Goal: Task Accomplishment & Management: Complete application form

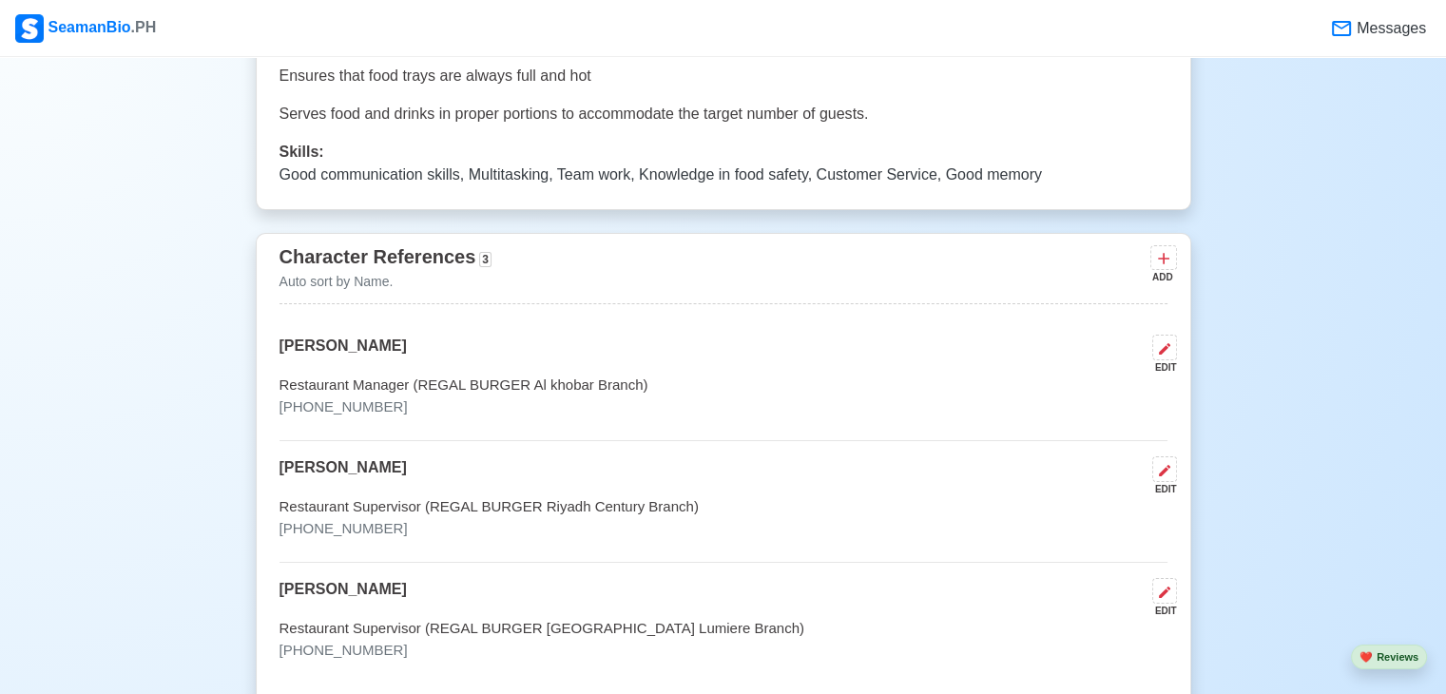
scroll to position [5690, 0]
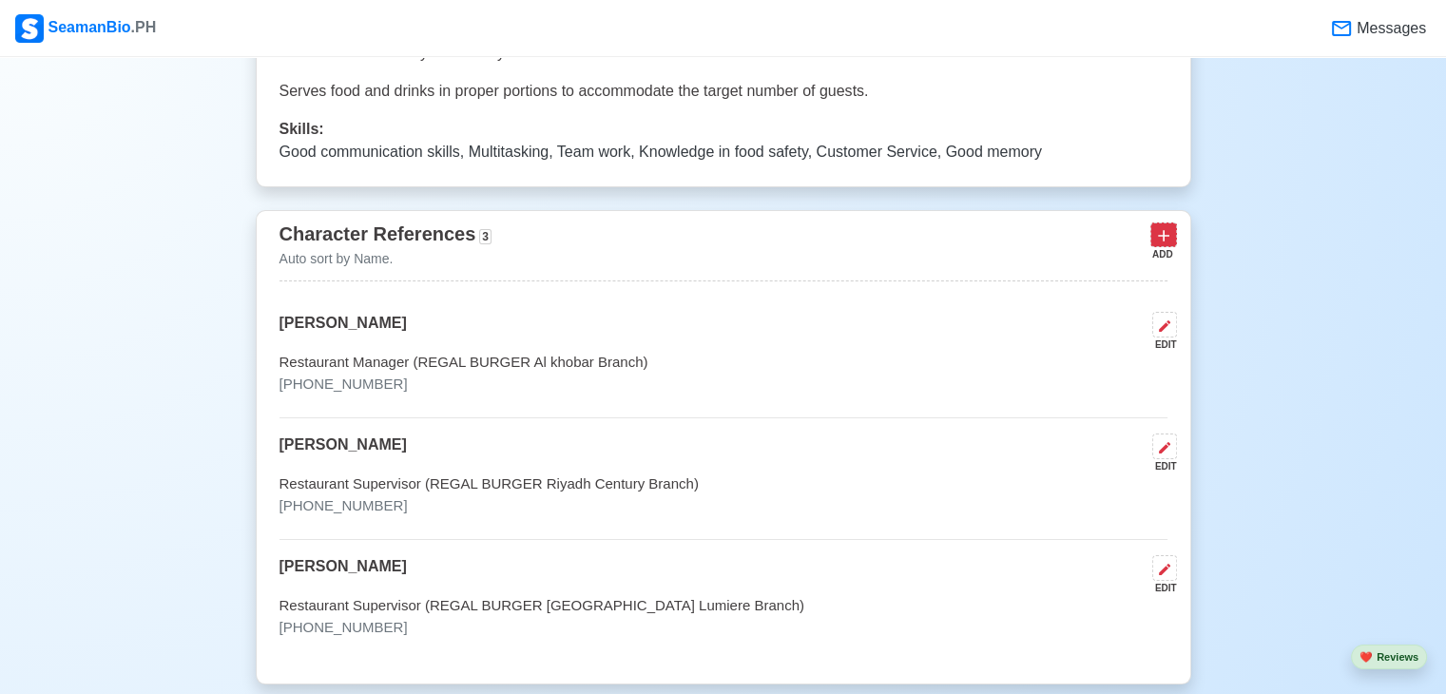
click at [1166, 239] on icon at bounding box center [1163, 235] width 19 height 19
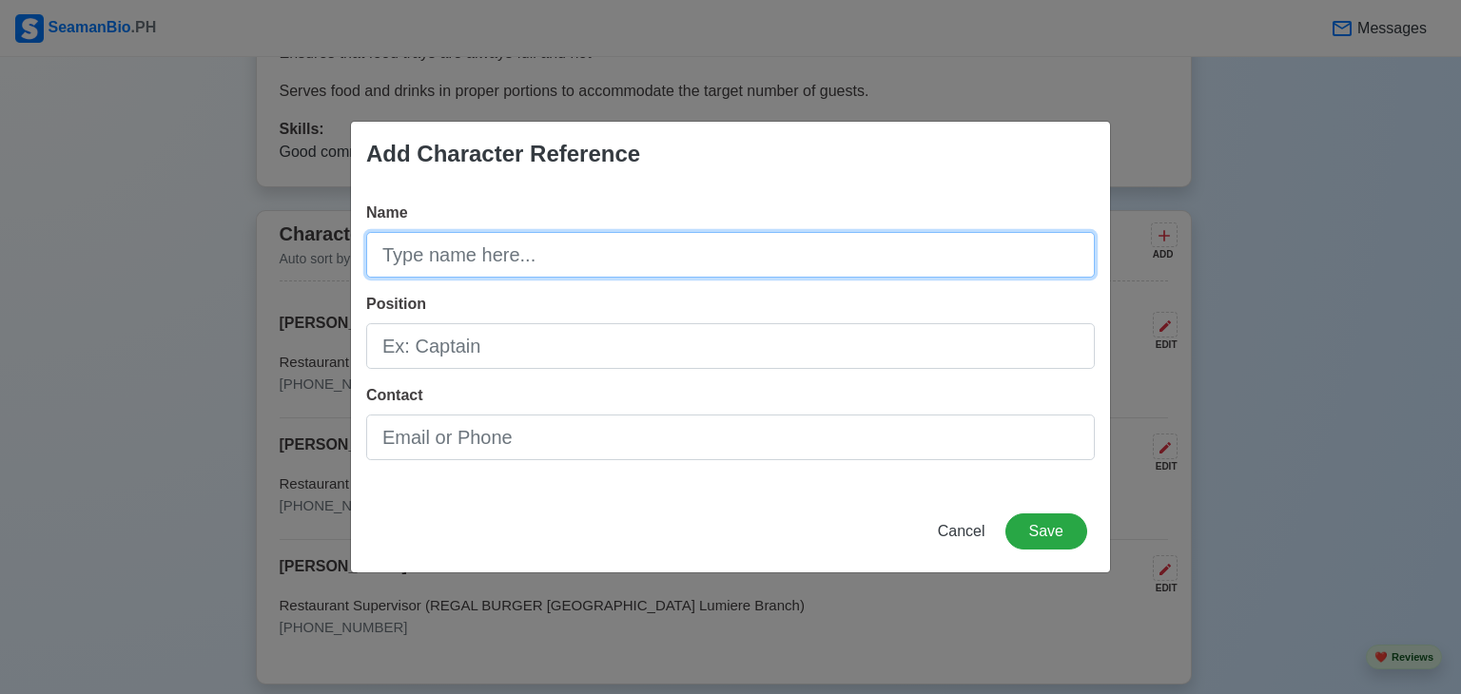
click at [830, 255] on input "Name" at bounding box center [730, 255] width 728 height 46
type input "[PERSON_NAME]"
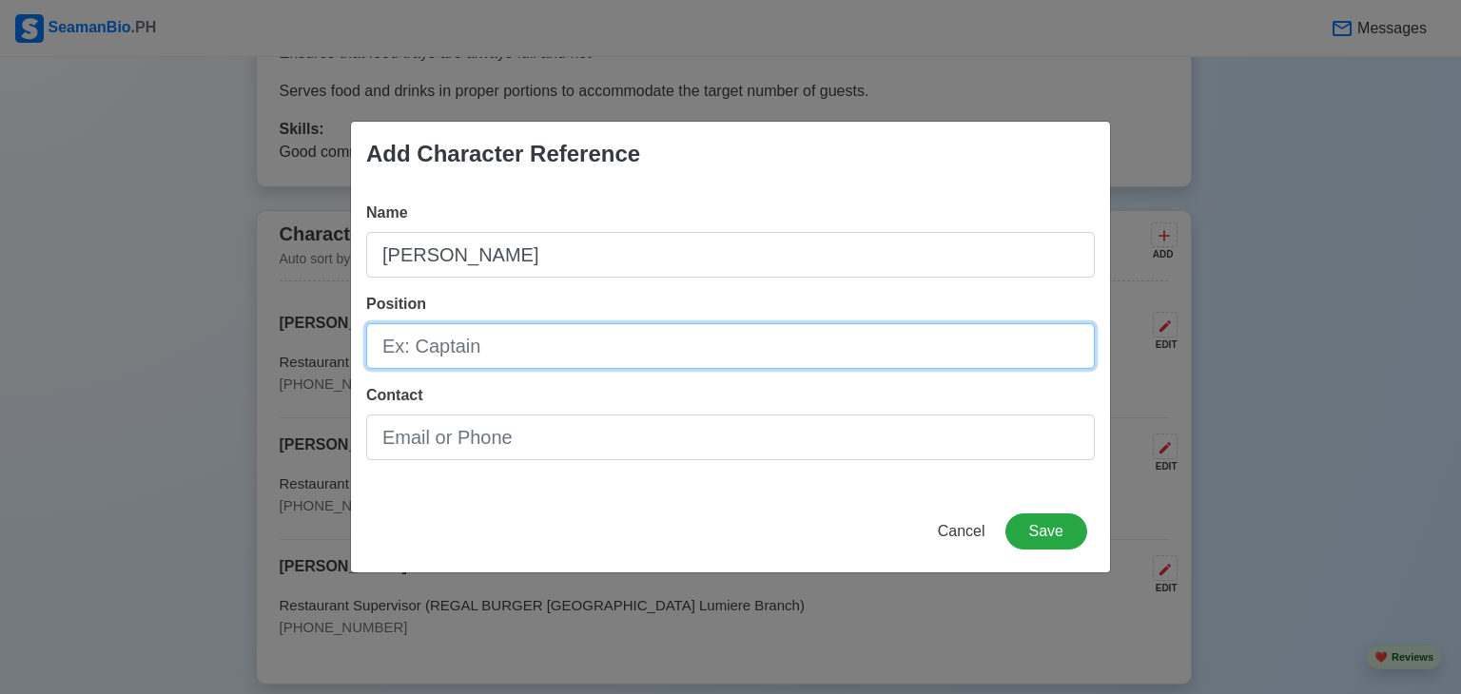
click at [701, 333] on input "Position" at bounding box center [730, 346] width 728 height 46
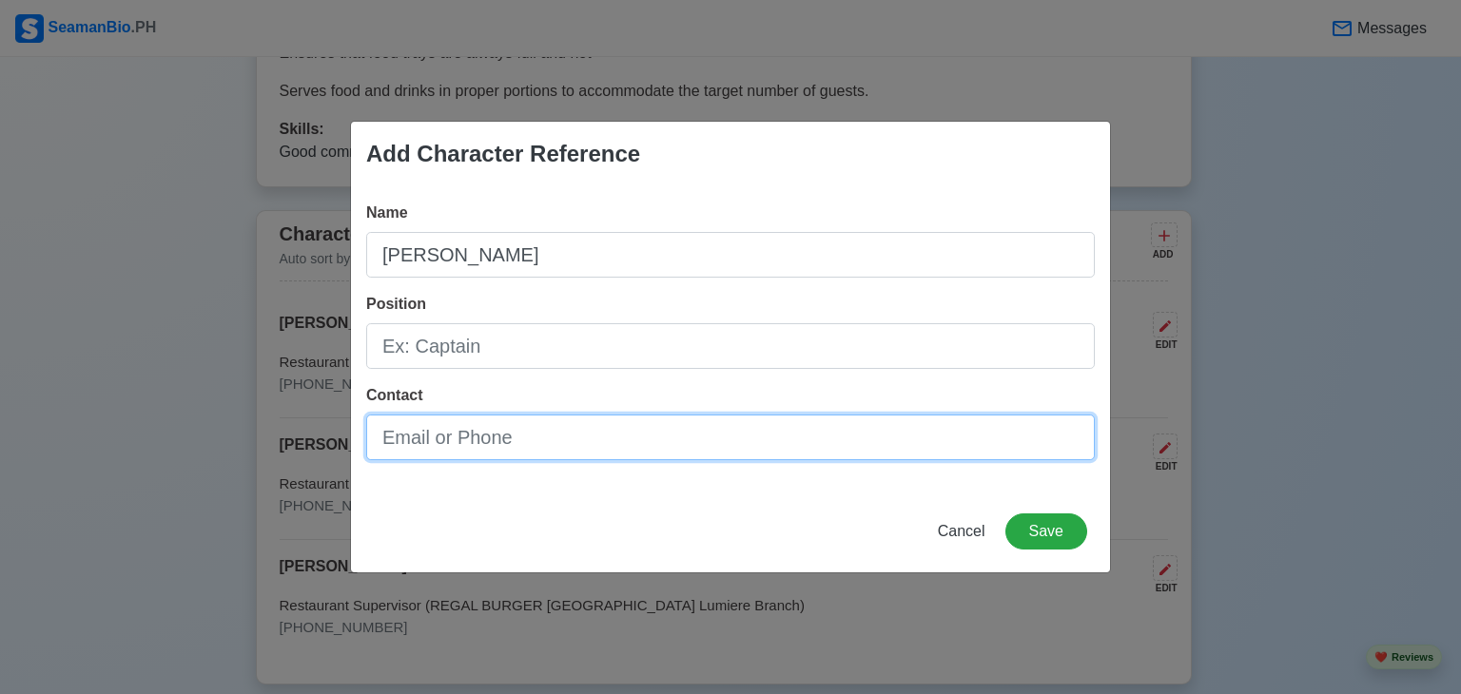
click at [650, 436] on input "Contact" at bounding box center [730, 438] width 728 height 46
type input "[PHONE_NUMBER]"
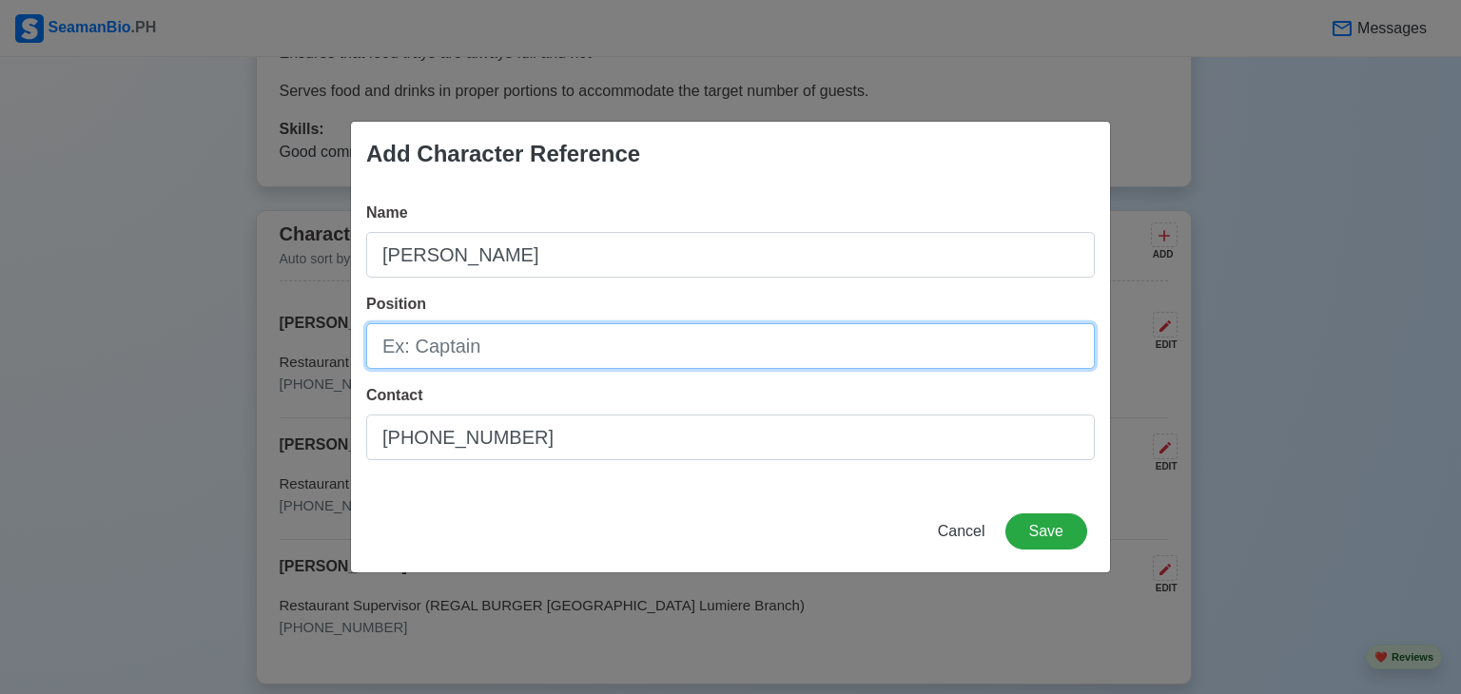
click at [643, 339] on input "Position" at bounding box center [730, 346] width 728 height 46
type input "w"
type input "Wiper"
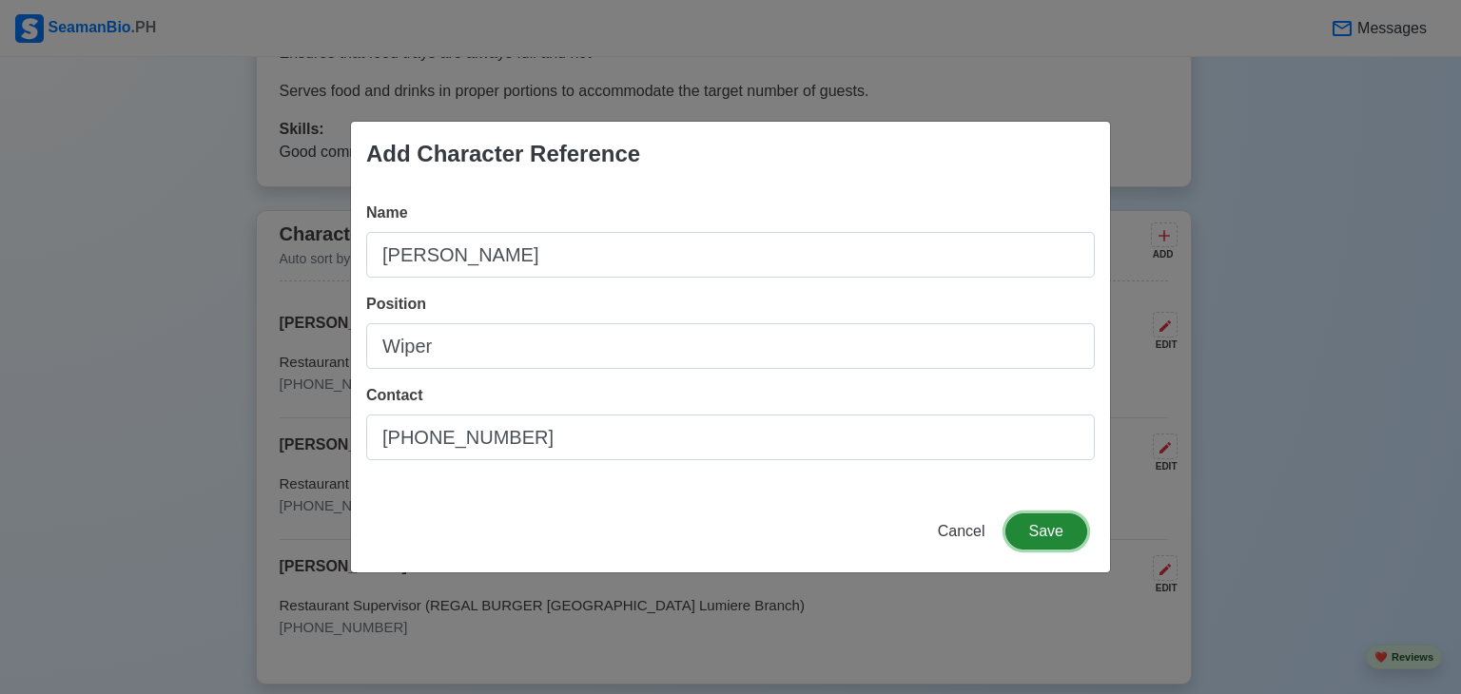
click at [1043, 533] on button "Save" at bounding box center [1046, 531] width 82 height 36
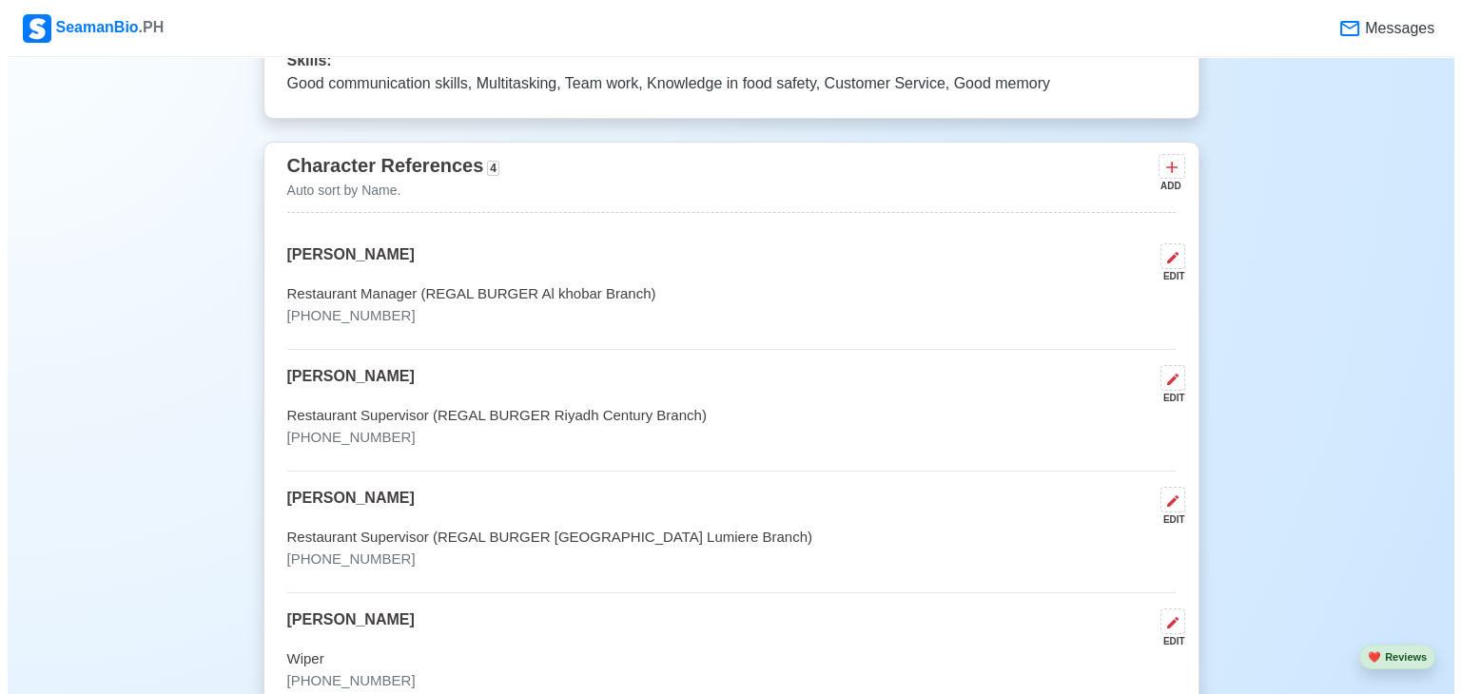
scroll to position [5808, 0]
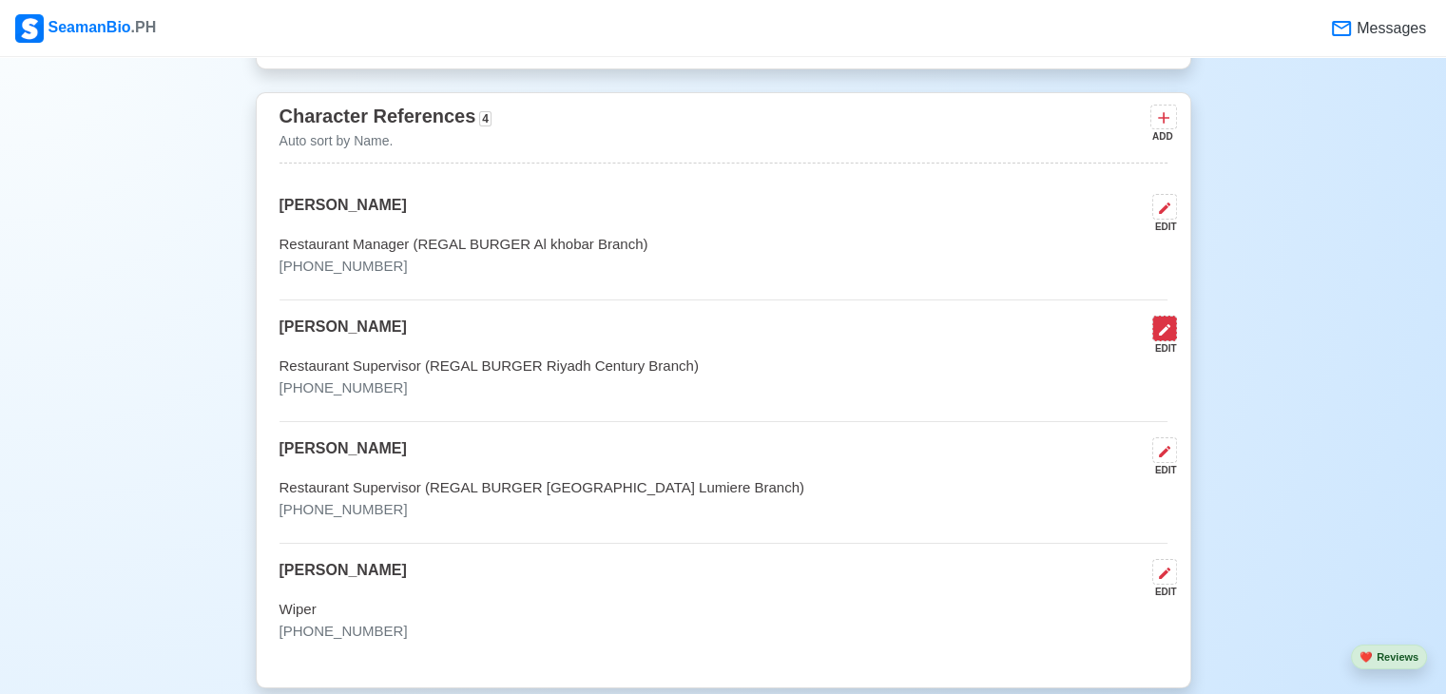
click at [1172, 324] on button at bounding box center [1165, 329] width 25 height 26
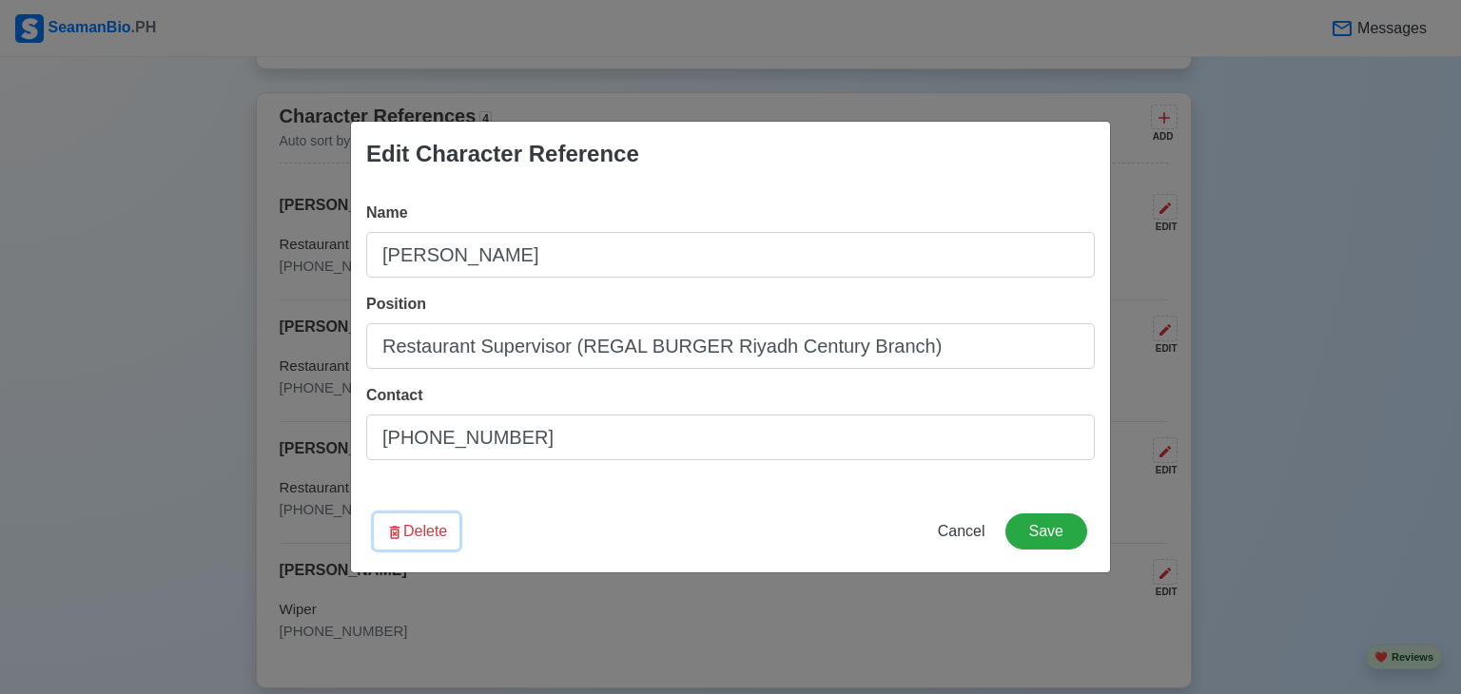
click at [431, 536] on button "Delete" at bounding box center [417, 531] width 86 height 36
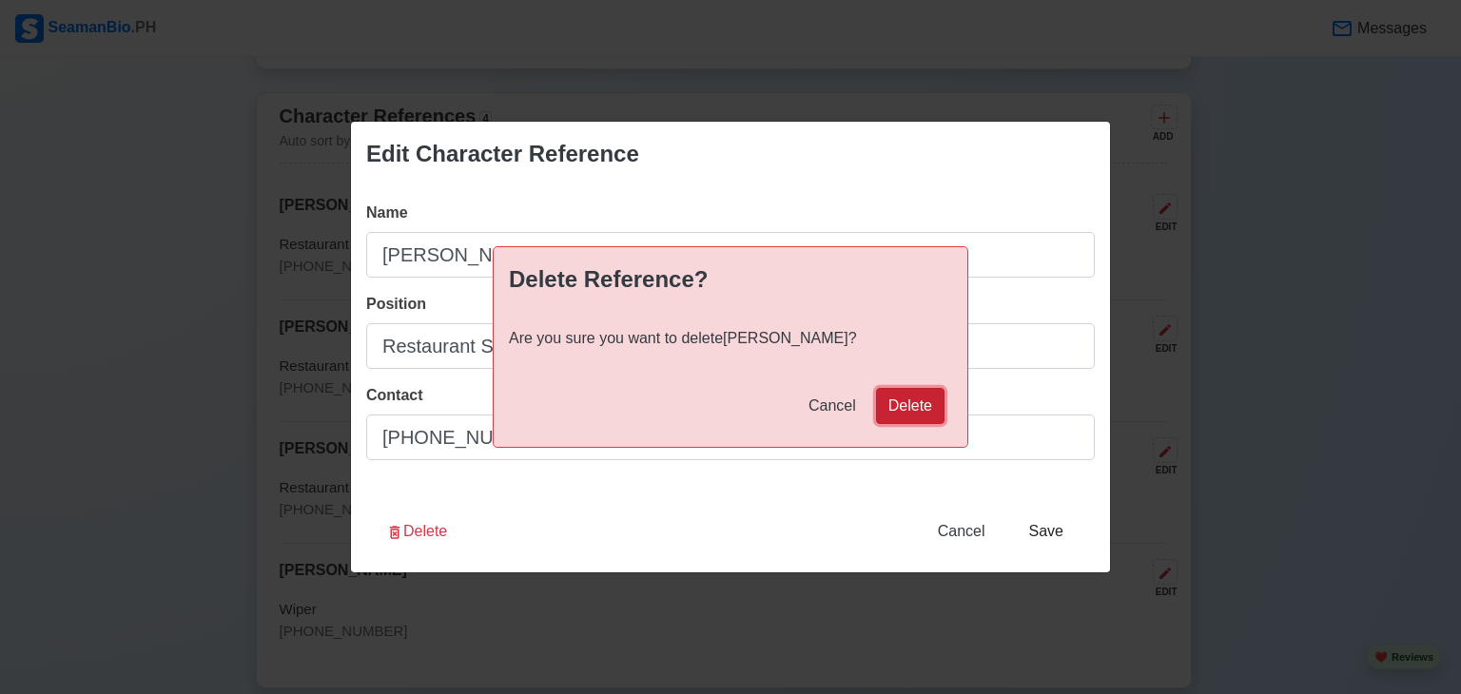
click at [922, 403] on button "Delete" at bounding box center [910, 406] width 68 height 36
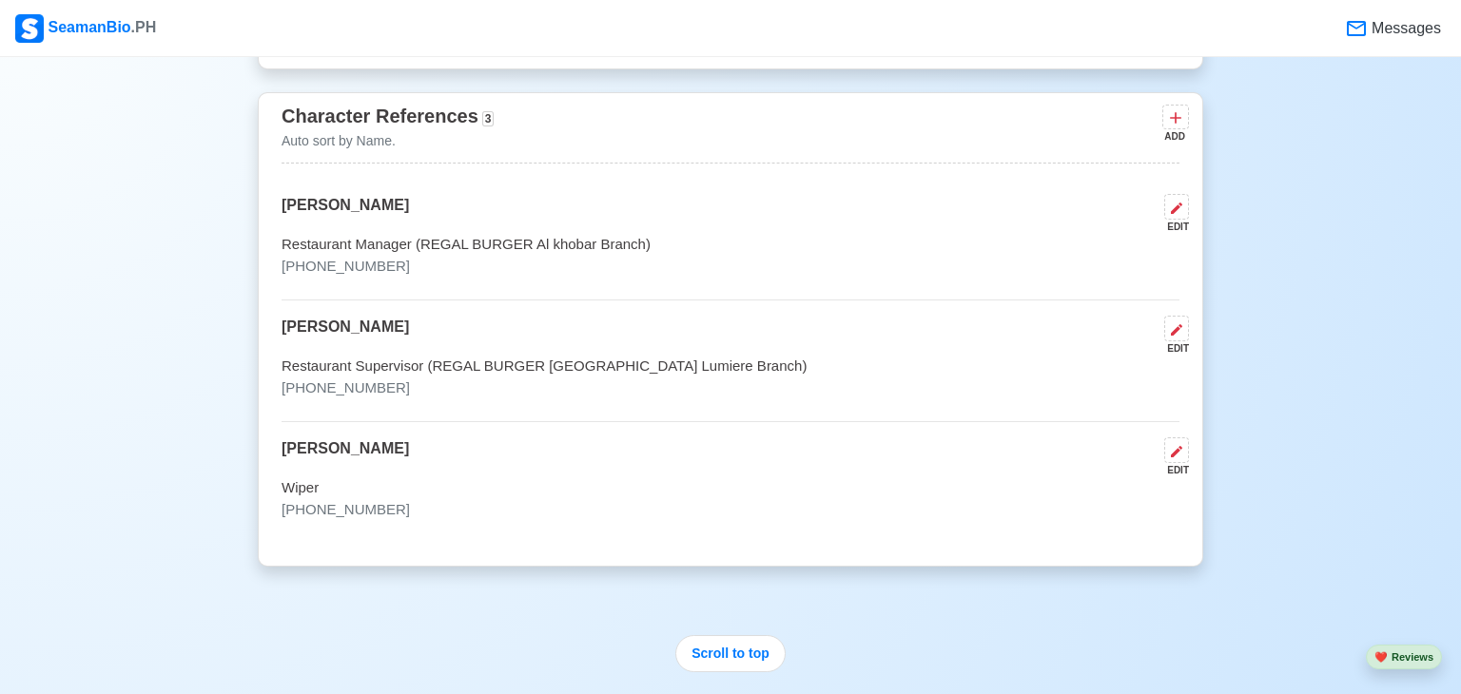
scroll to position [5805, 0]
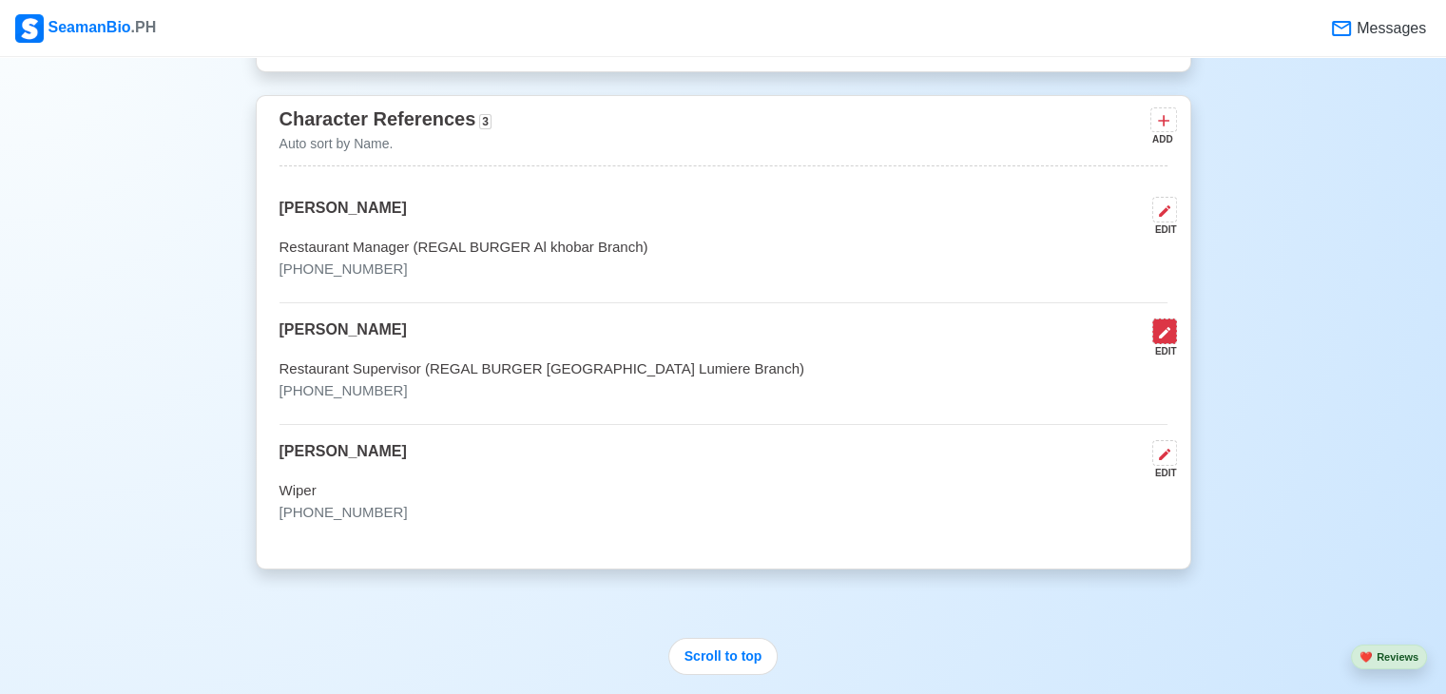
click at [1169, 338] on button at bounding box center [1165, 332] width 25 height 26
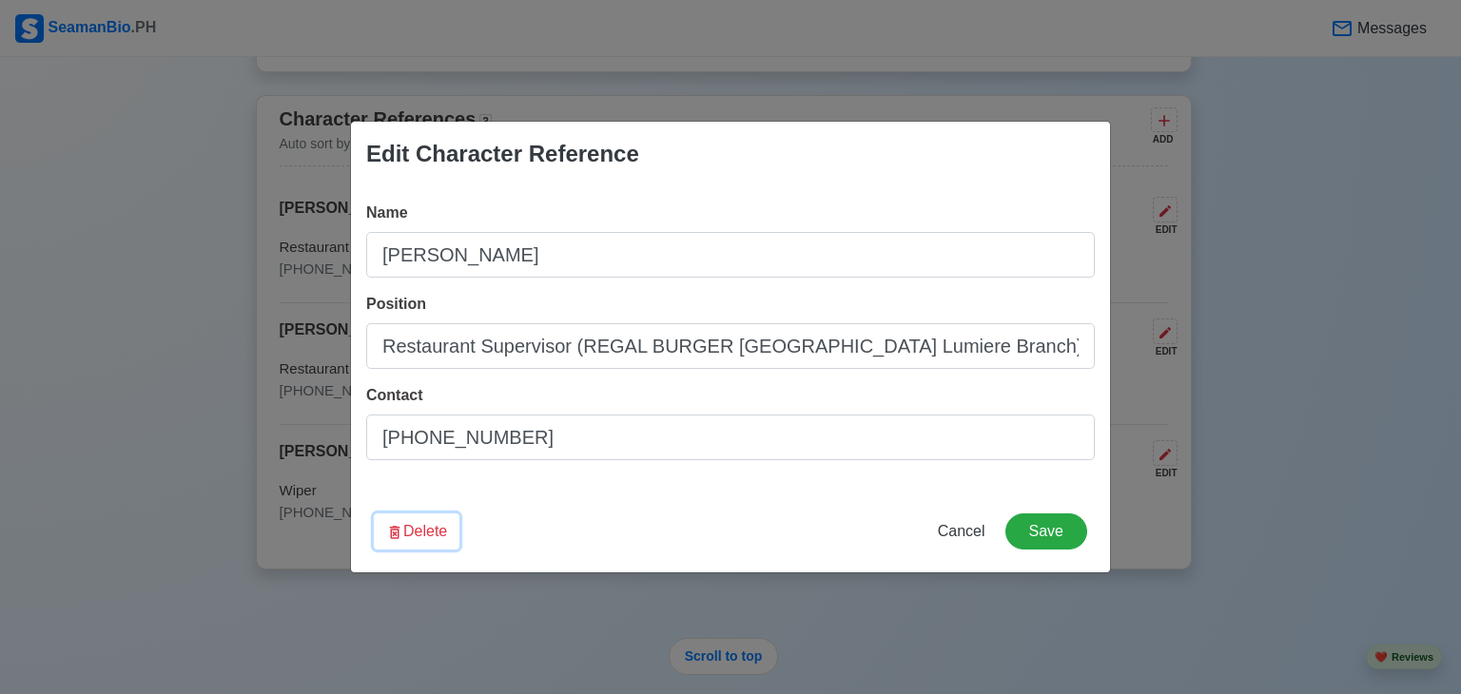
click at [429, 532] on button "Delete" at bounding box center [417, 531] width 86 height 36
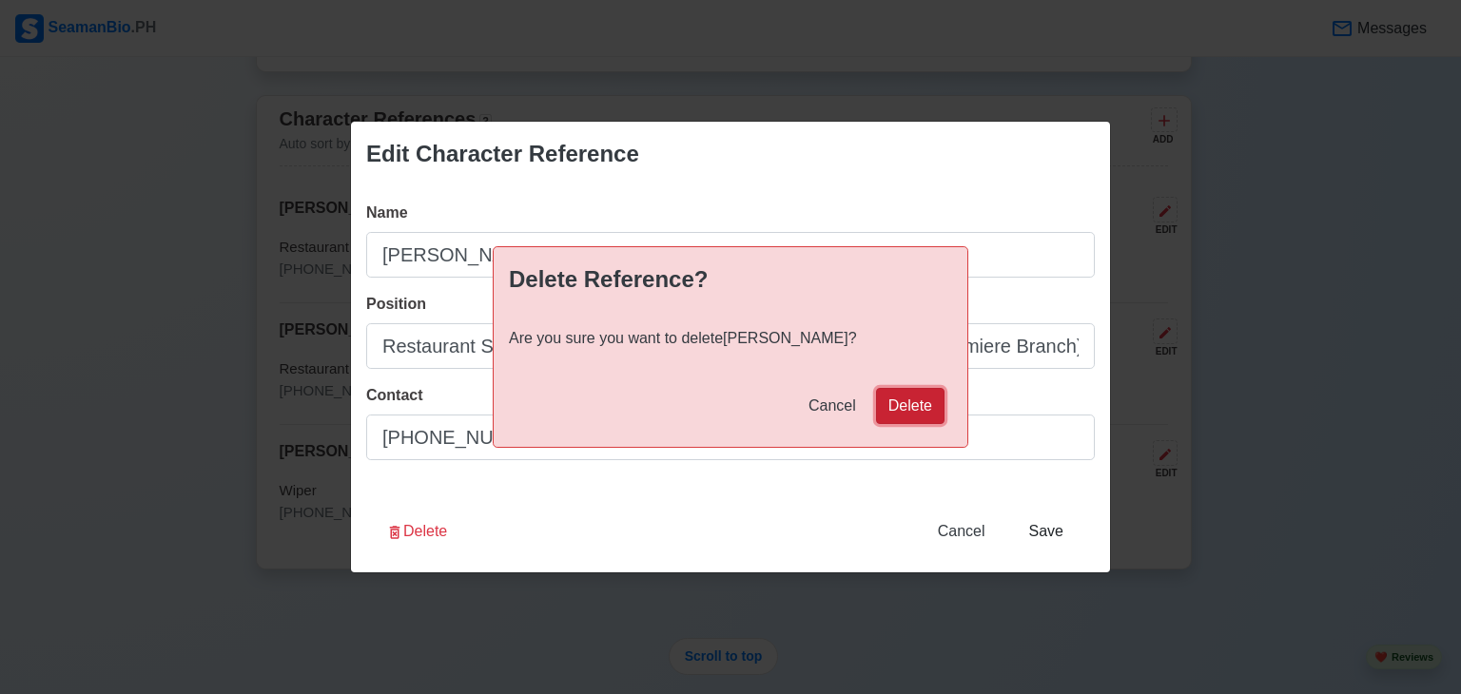
click at [898, 404] on button "Delete" at bounding box center [910, 406] width 68 height 36
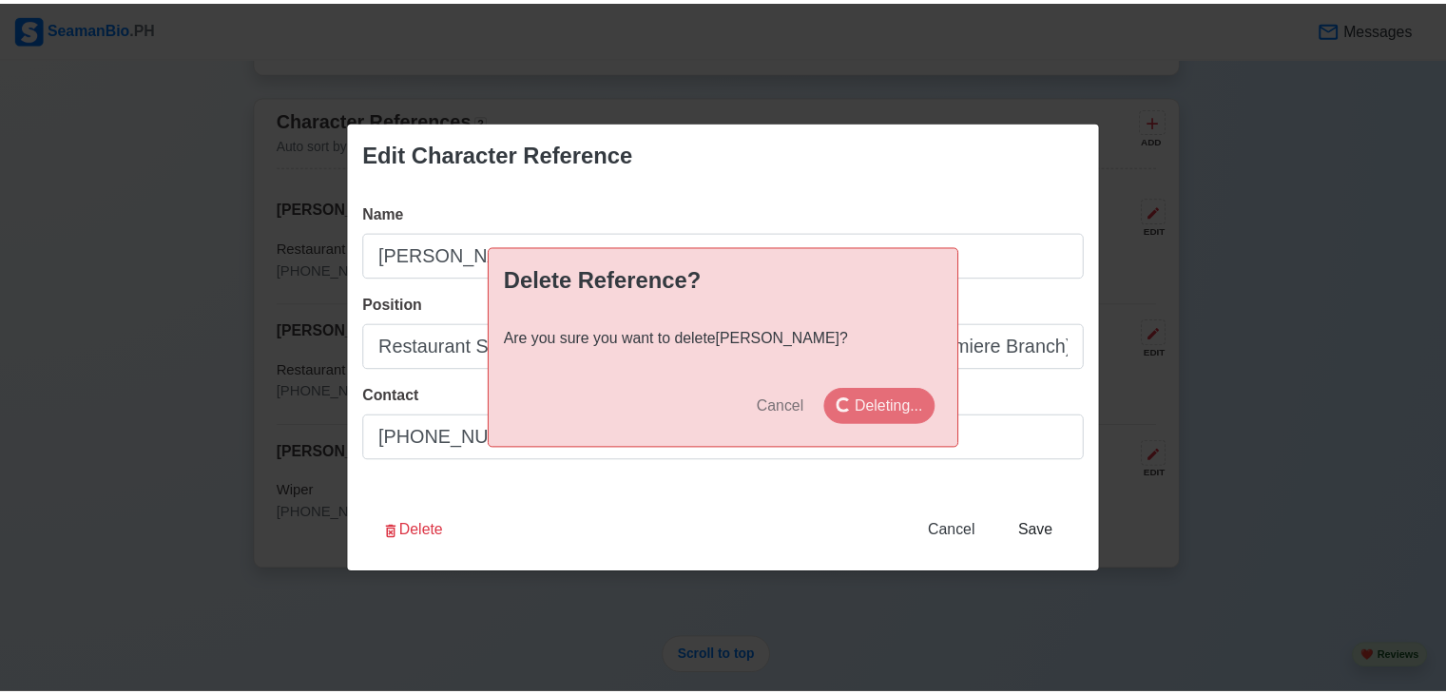
scroll to position [5803, 0]
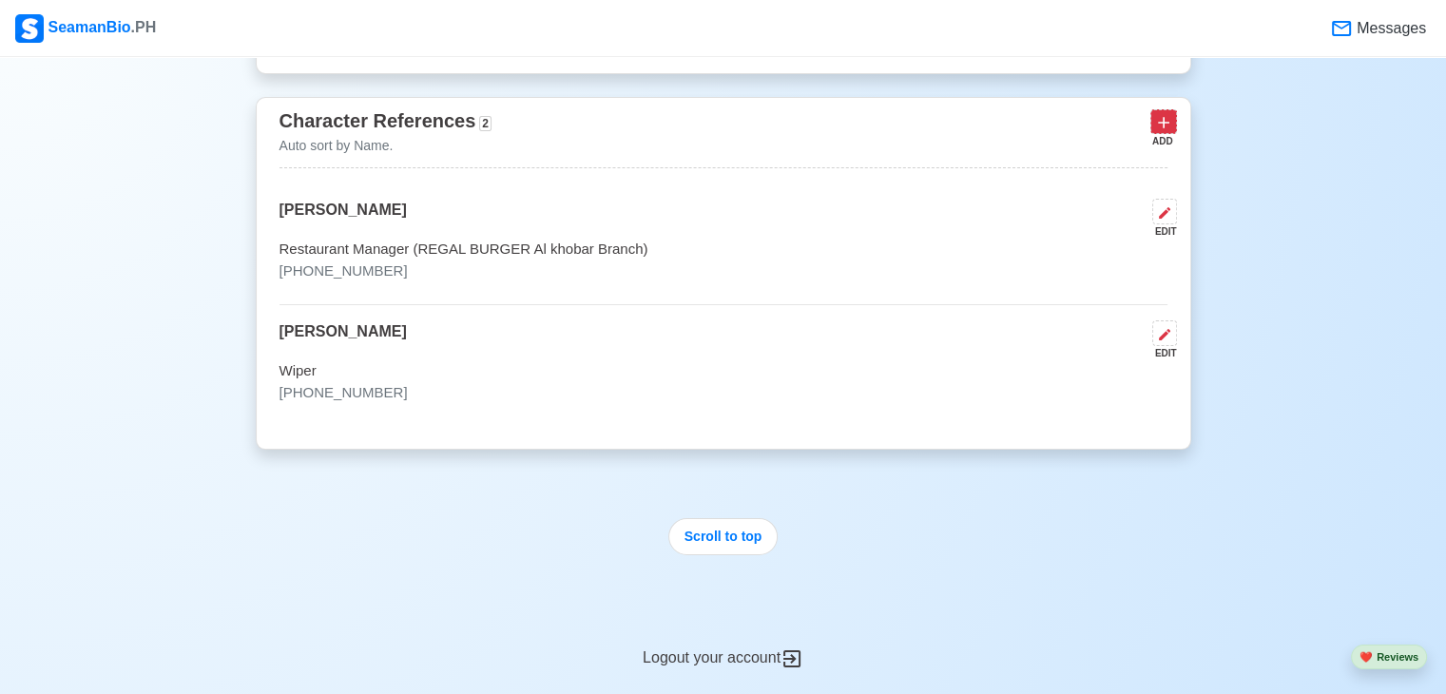
click at [1168, 120] on icon at bounding box center [1163, 122] width 19 height 19
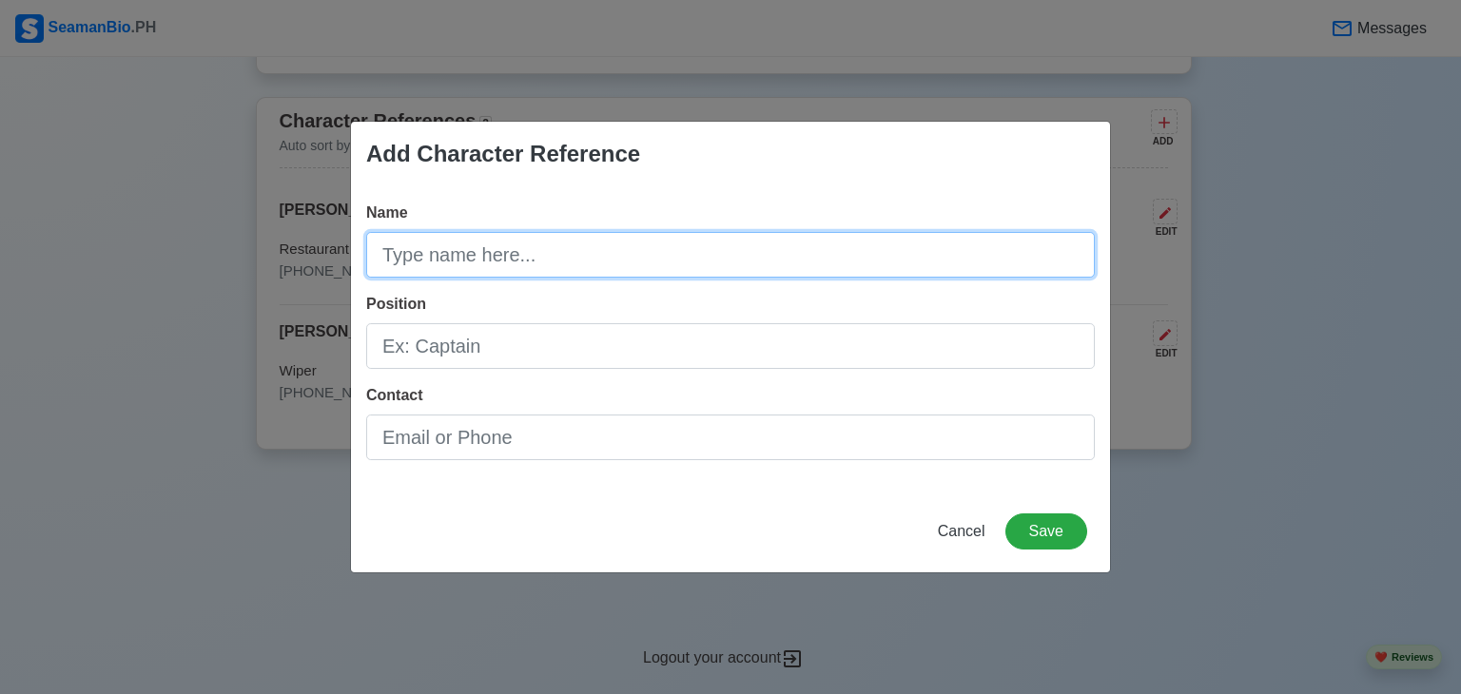
click at [593, 243] on input "Name" at bounding box center [730, 255] width 728 height 46
type input "[PERSON_NAME]"
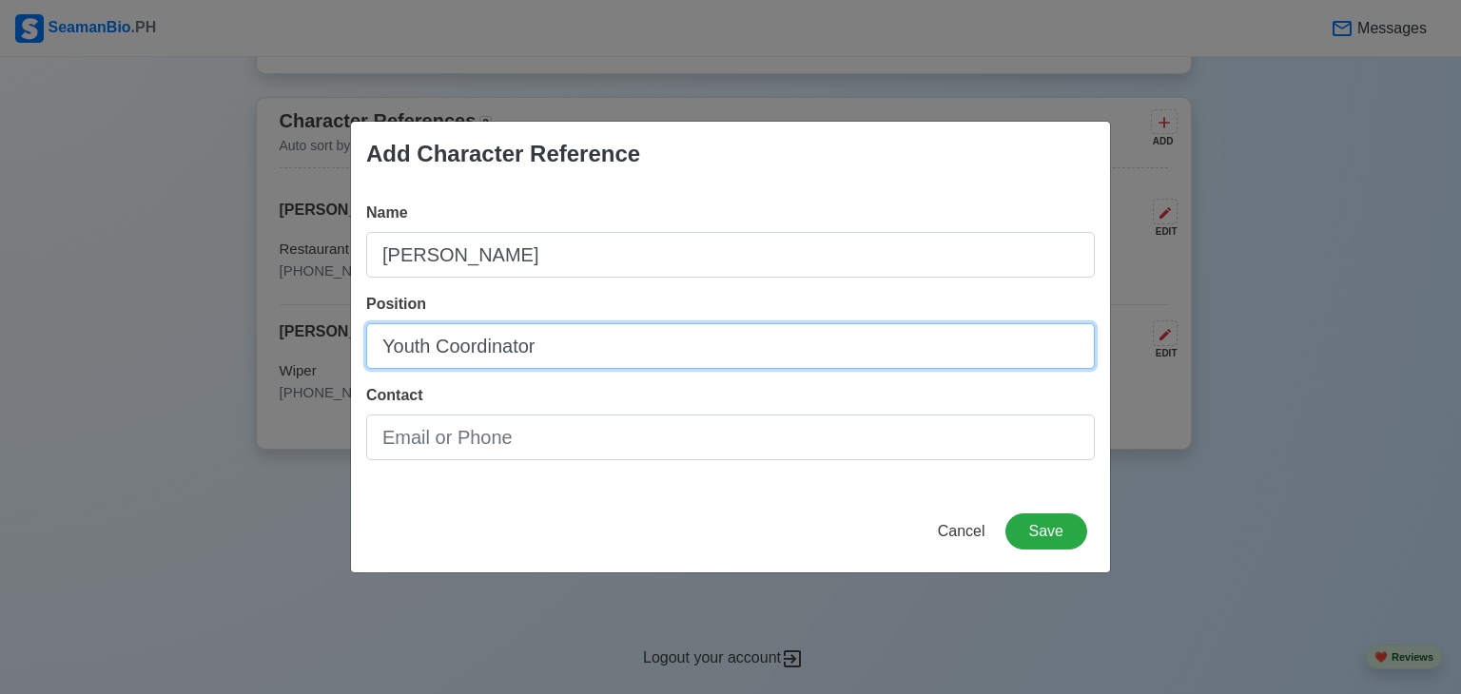
type input "Youth Coordinator"
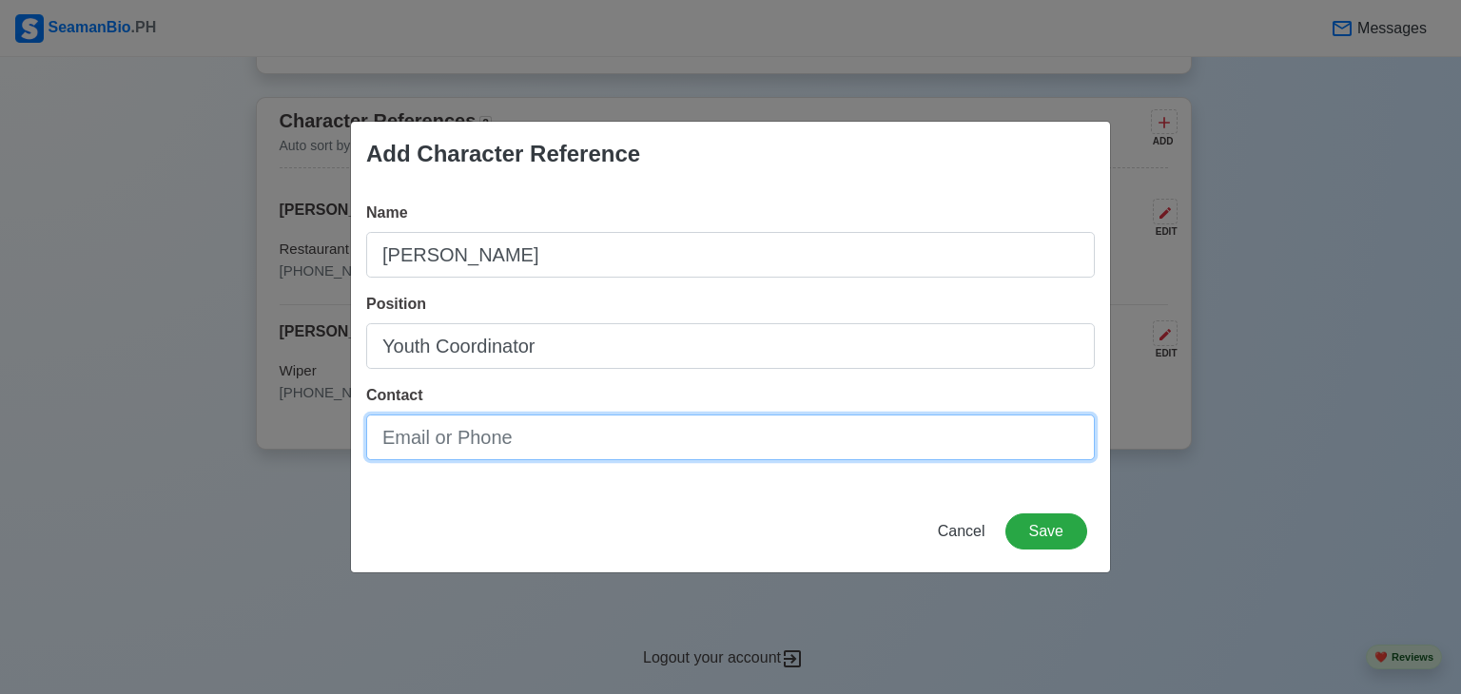
click at [494, 444] on input "Contact" at bounding box center [730, 438] width 728 height 46
type input "489492"
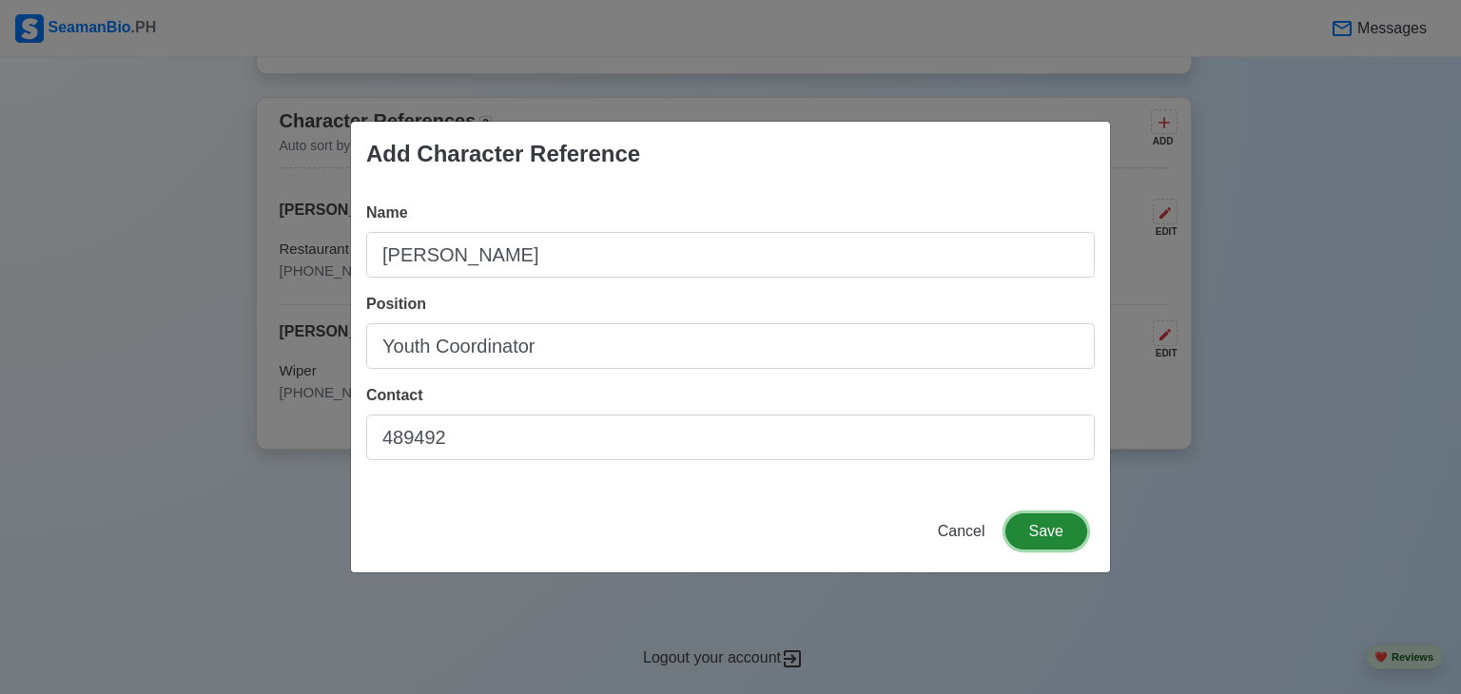
click at [1048, 533] on button "Save" at bounding box center [1046, 531] width 82 height 36
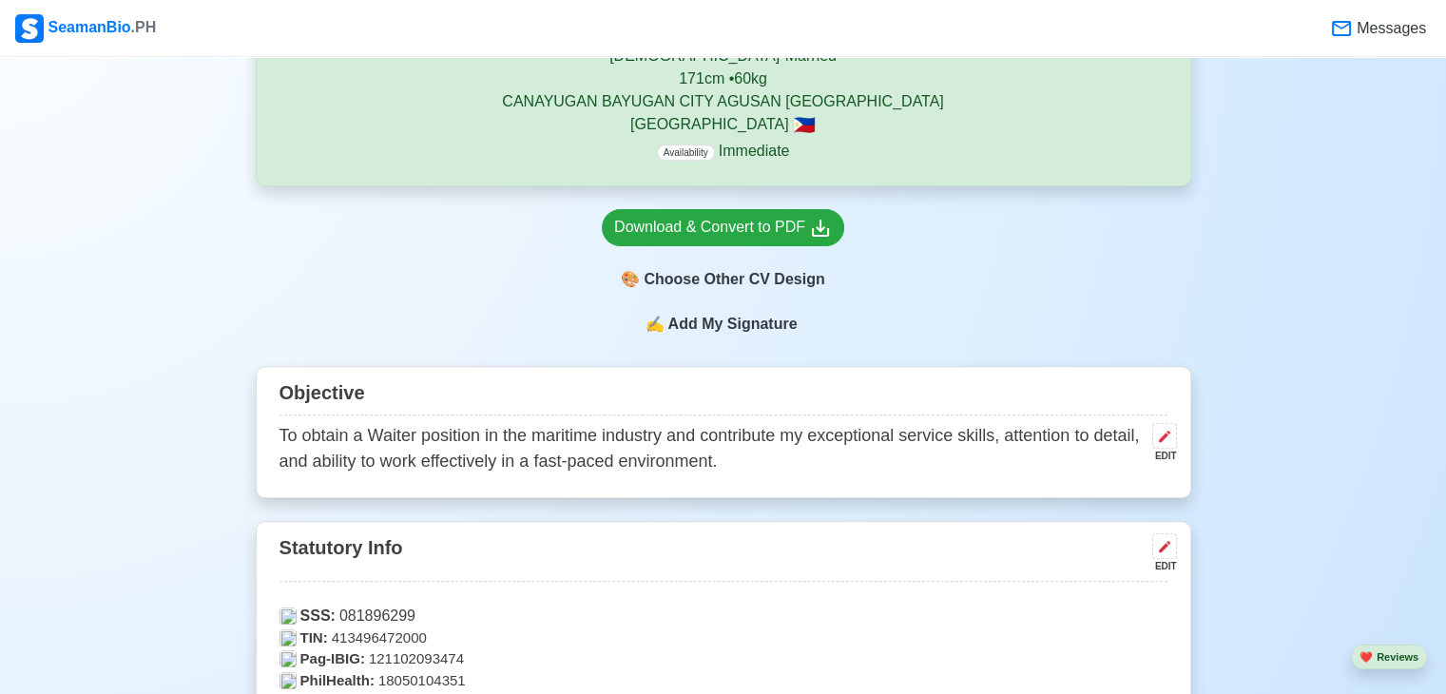
scroll to position [577, 0]
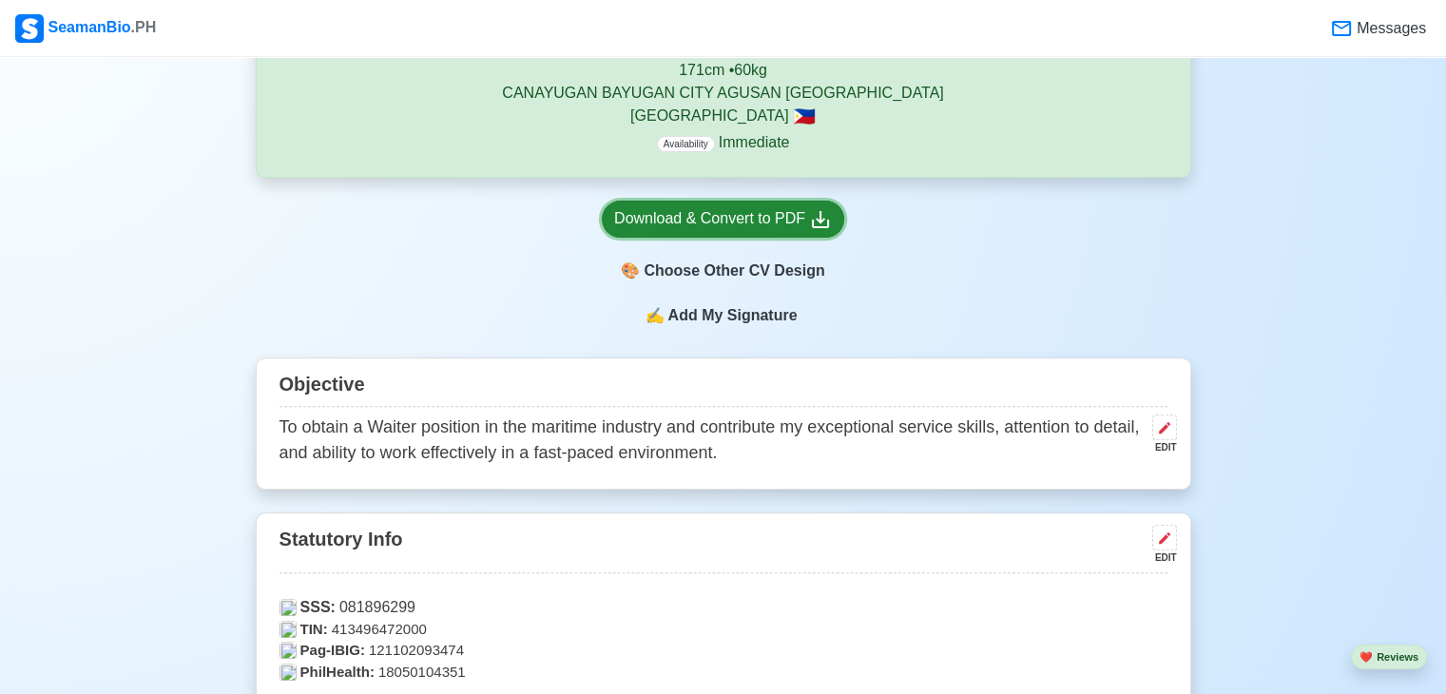
click at [780, 217] on div "Download & Convert to PDF" at bounding box center [723, 219] width 218 height 24
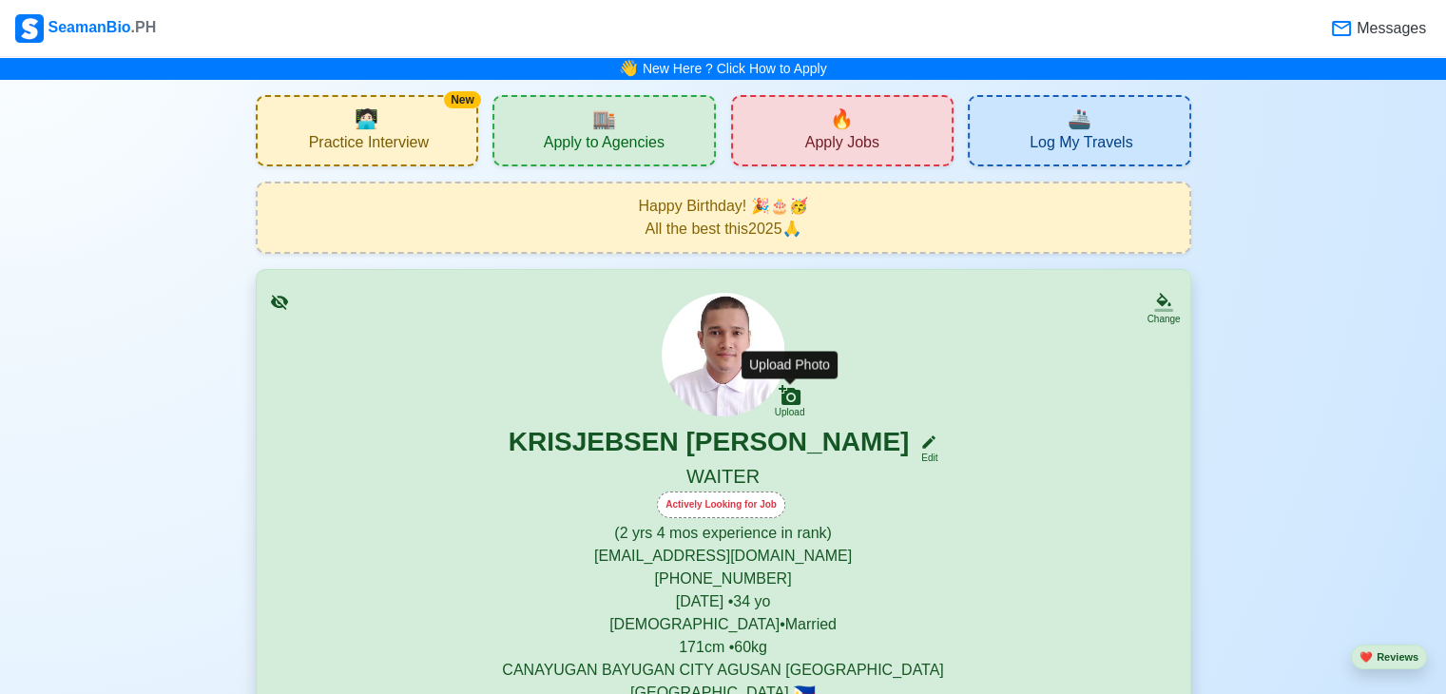
click at [794, 404] on icon at bounding box center [790, 395] width 22 height 20
click at [0, 0] on input "Upload" at bounding box center [0, 0] width 0 height 0
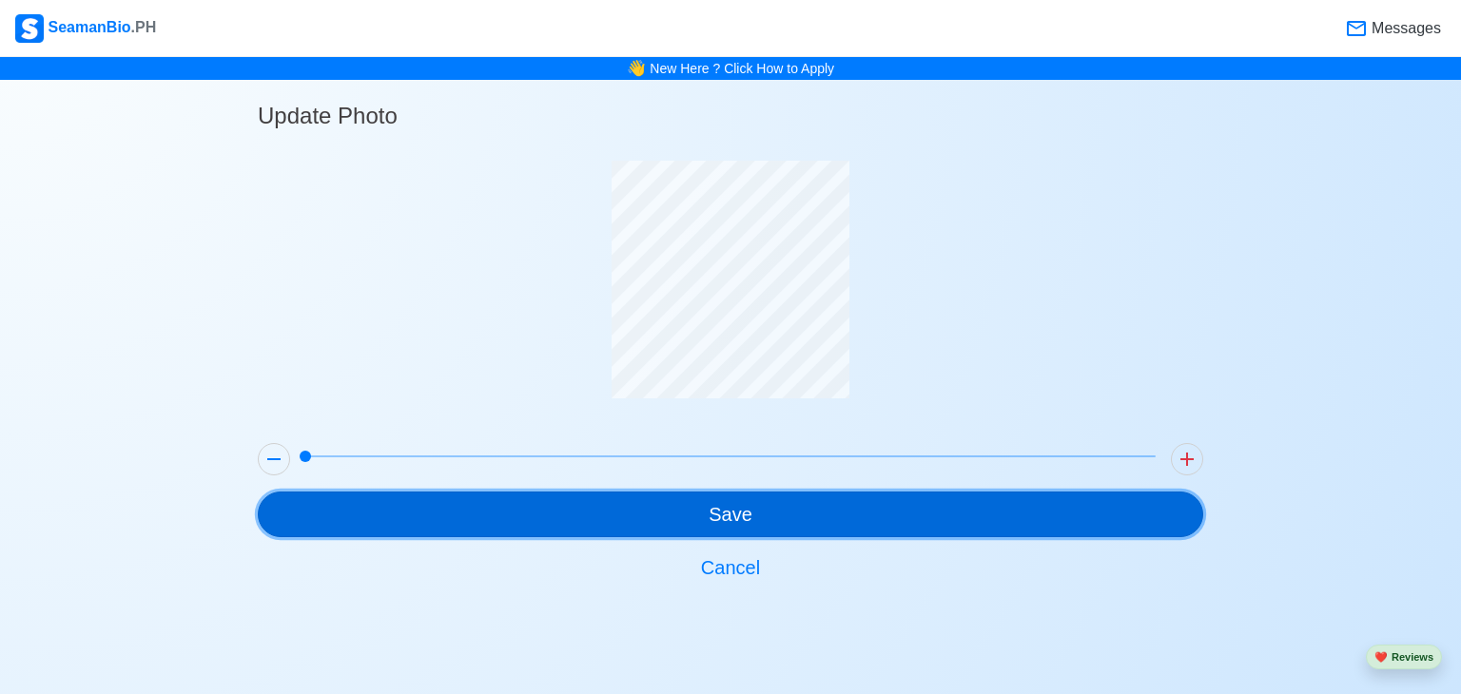
click at [738, 518] on button "Save" at bounding box center [730, 515] width 945 height 46
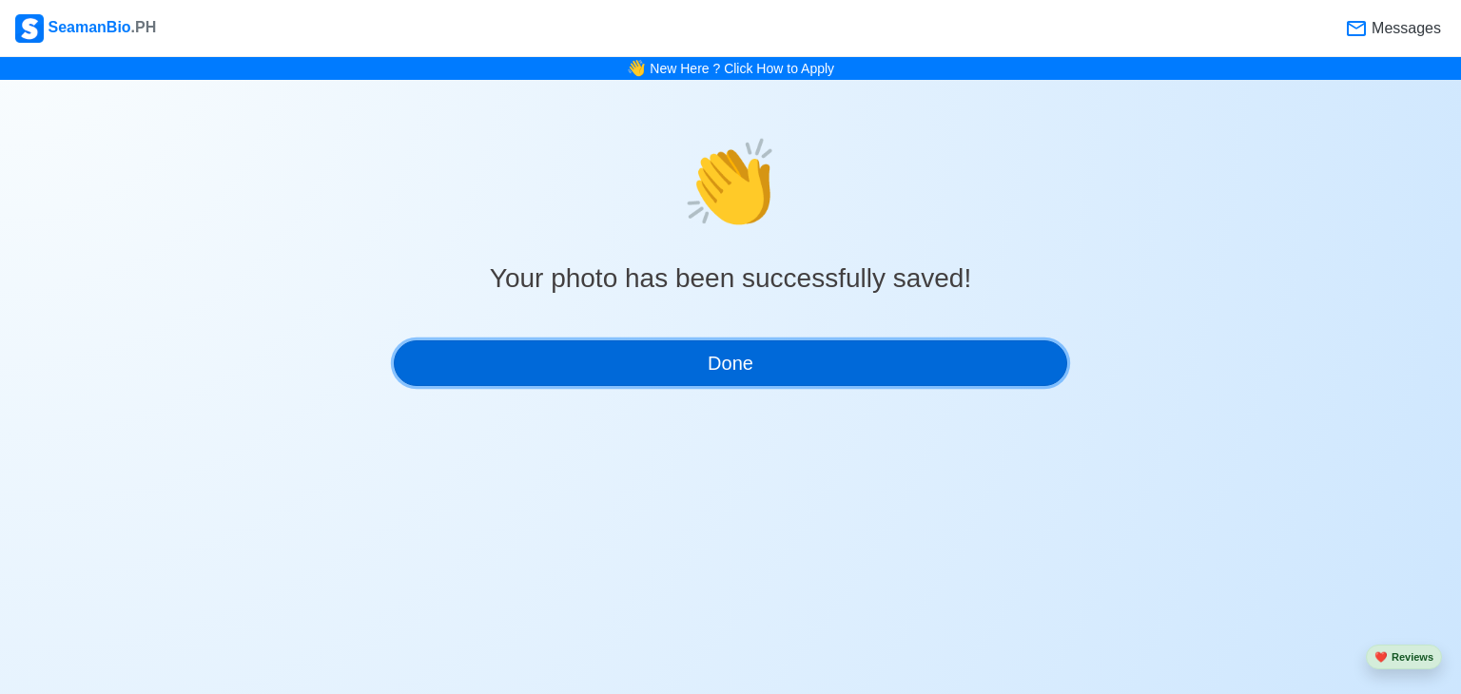
click at [723, 377] on button "Done" at bounding box center [730, 363] width 673 height 46
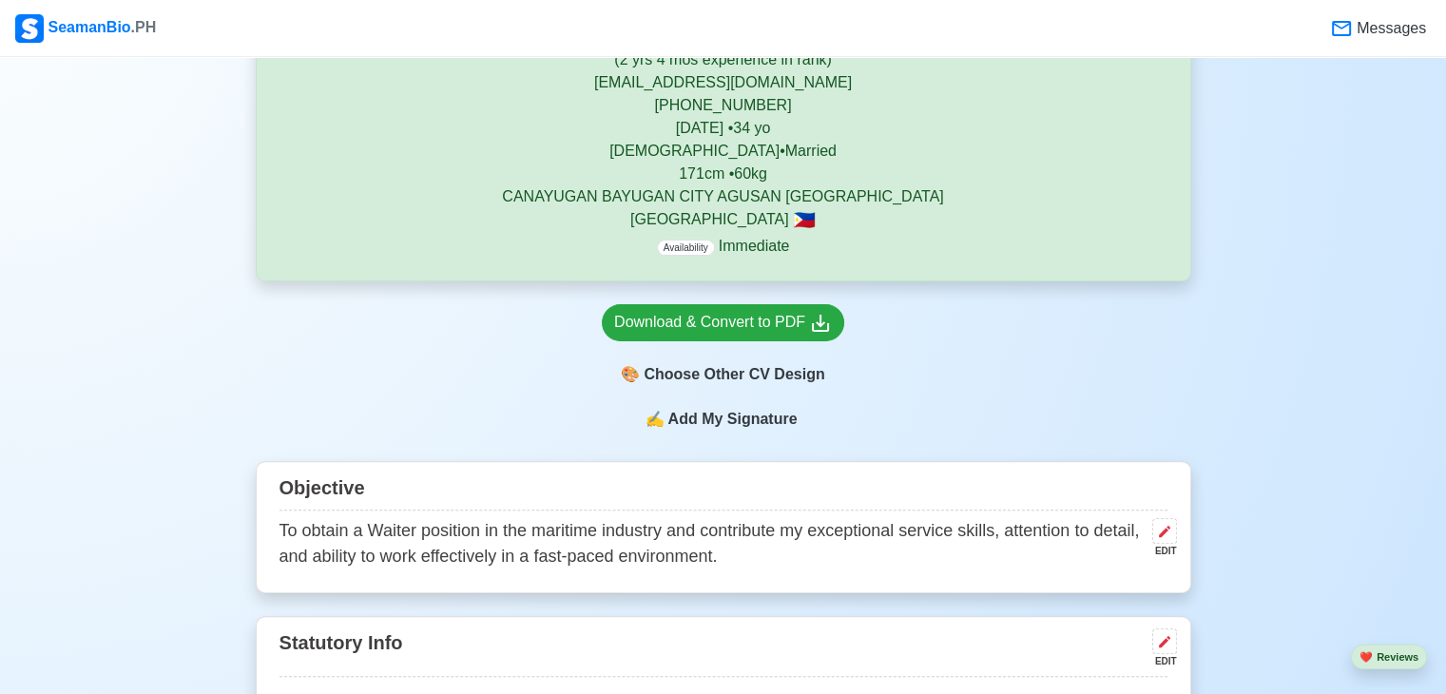
scroll to position [506, 0]
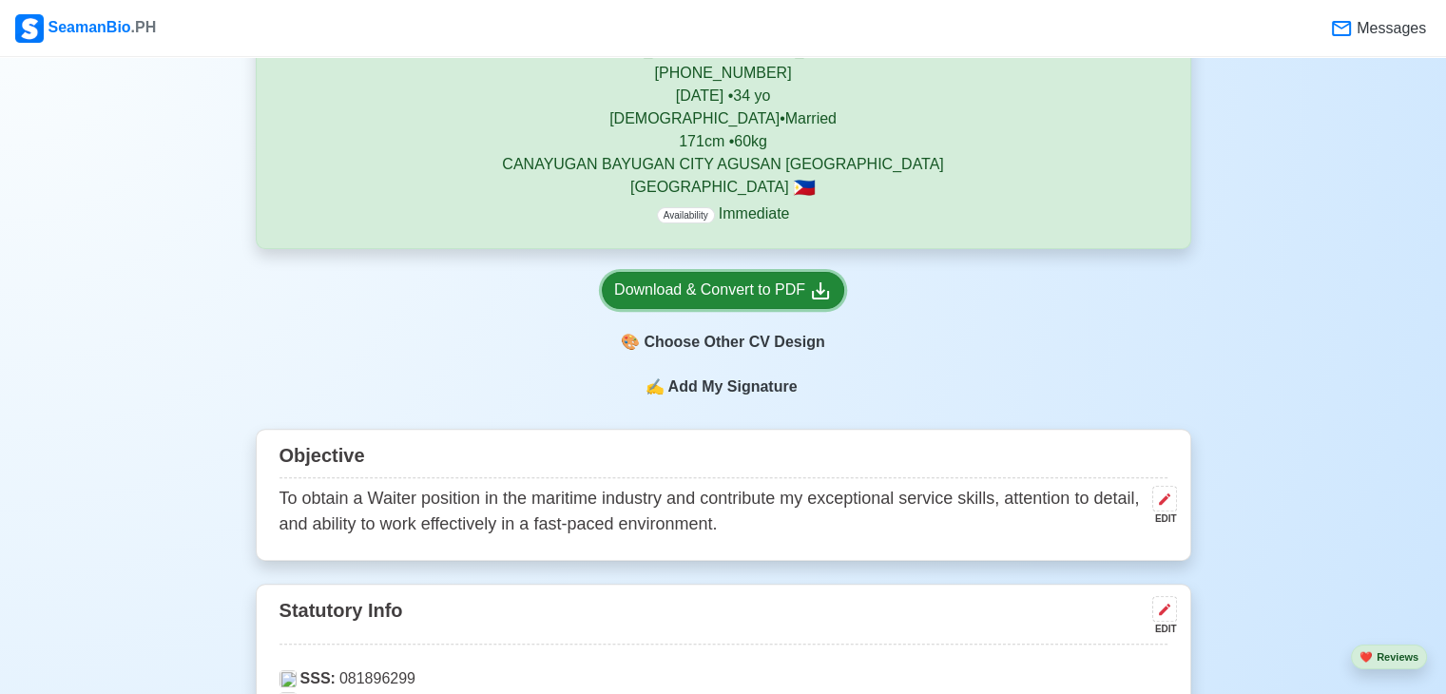
click at [719, 298] on div "Download & Convert to PDF" at bounding box center [723, 291] width 218 height 24
